Goal: Ask a question

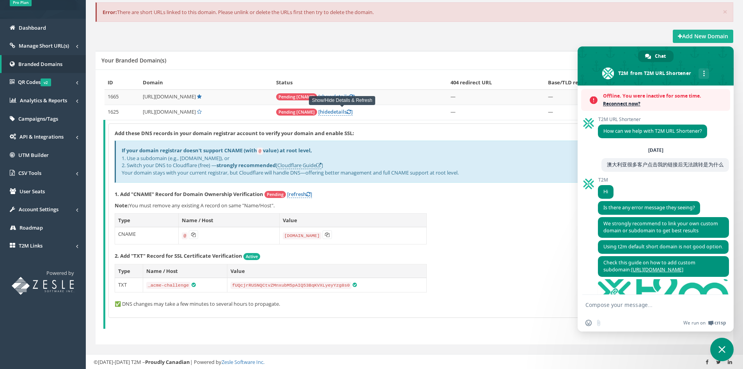
scroll to position [126, 0]
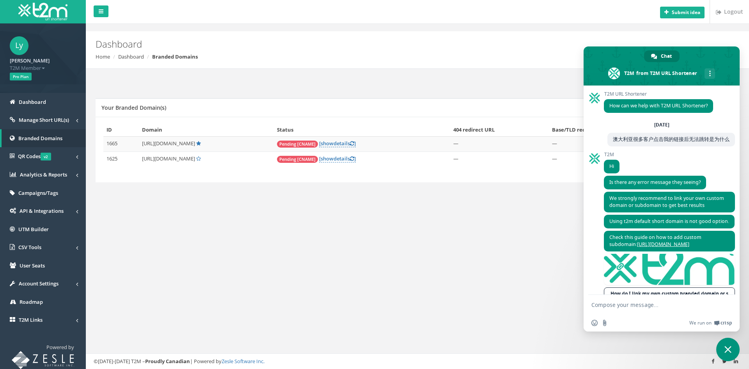
scroll to position [160, 0]
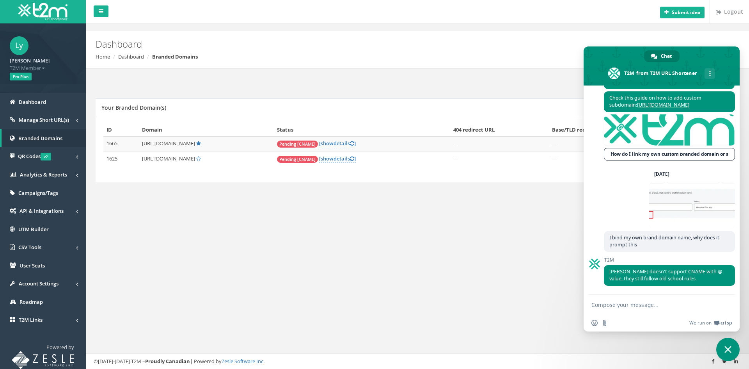
click at [636, 302] on textarea "Compose your message..." at bounding box center [652, 304] width 123 height 7
paste textarea "[DOMAIN_NAME]"
click at [651, 304] on textarea "[DOMAIN_NAME]" at bounding box center [652, 304] width 123 height 7
paste textarea "Is this supported?"
type textarea "[DOMAIN_NAME]，Is this supported?"
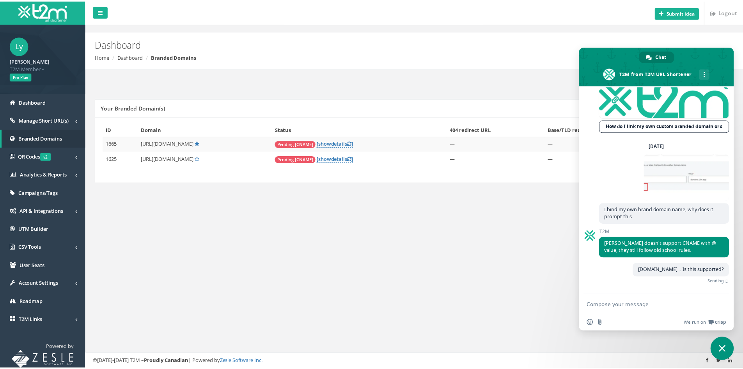
scroll to position [179, 0]
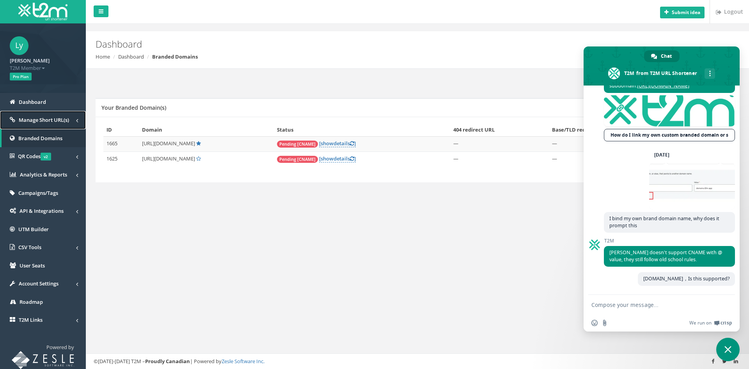
click at [60, 117] on span "Manage Short URL(s)" at bounding box center [44, 119] width 50 height 7
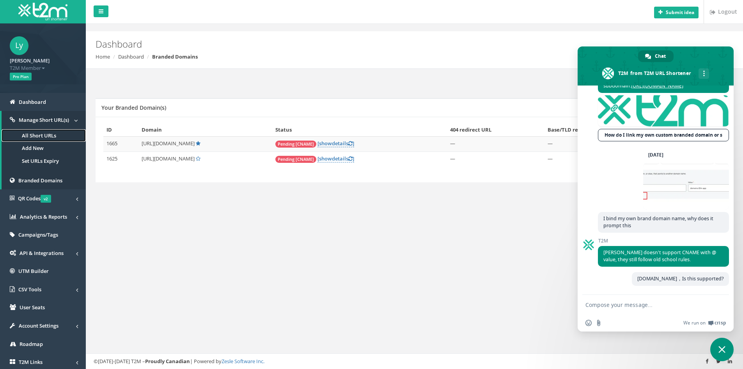
click at [52, 136] on link "All Short URLs" at bounding box center [44, 135] width 84 height 13
